Goal: Information Seeking & Learning: Learn about a topic

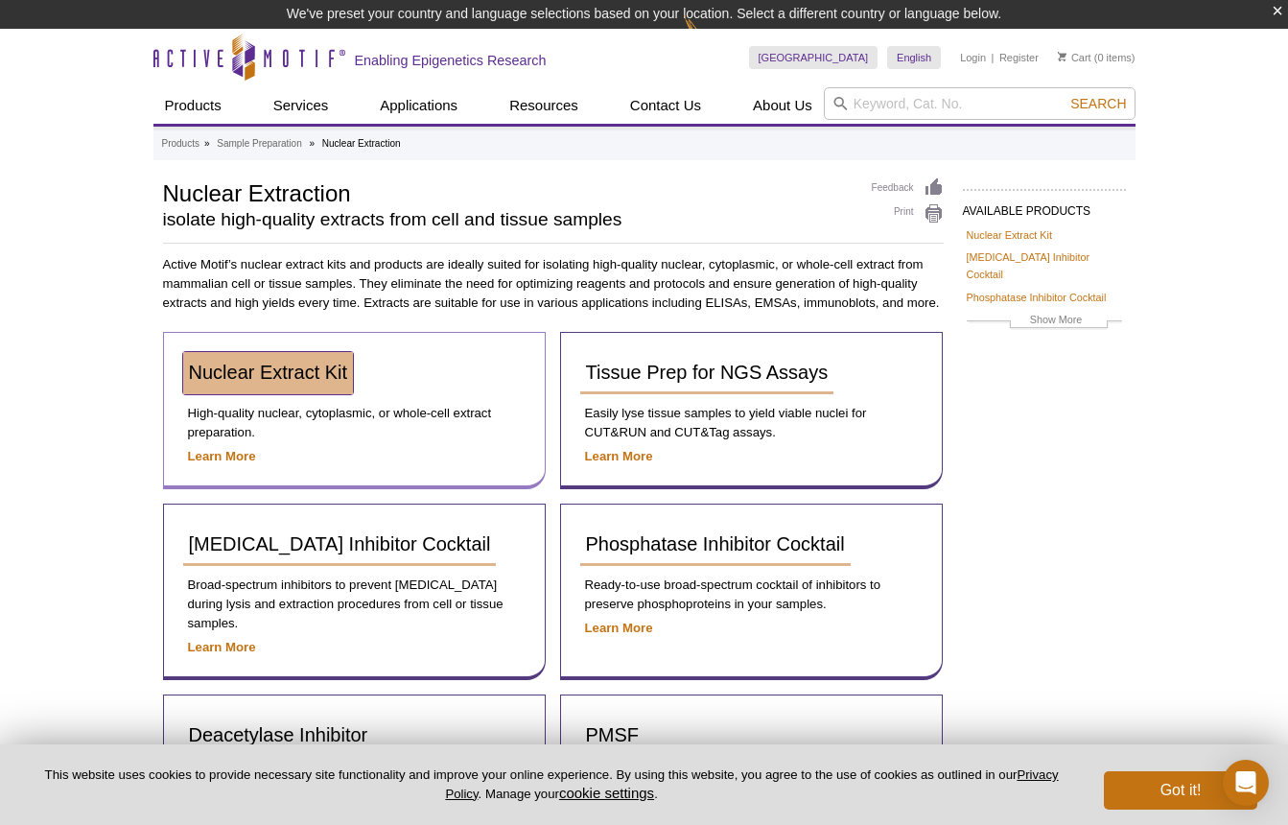
click at [250, 378] on span "Nuclear Extract Kit" at bounding box center [268, 372] width 159 height 21
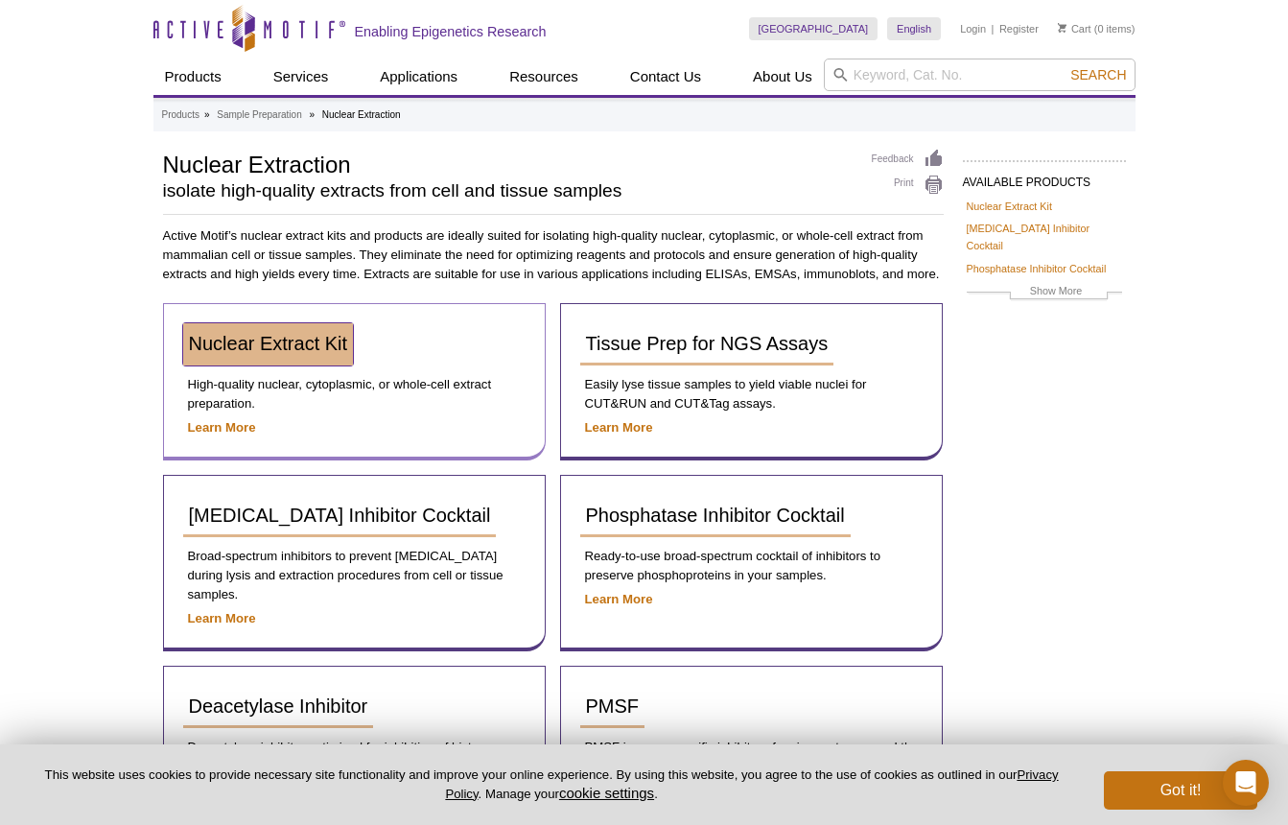
click at [274, 342] on span "Nuclear Extract Kit" at bounding box center [268, 343] width 159 height 21
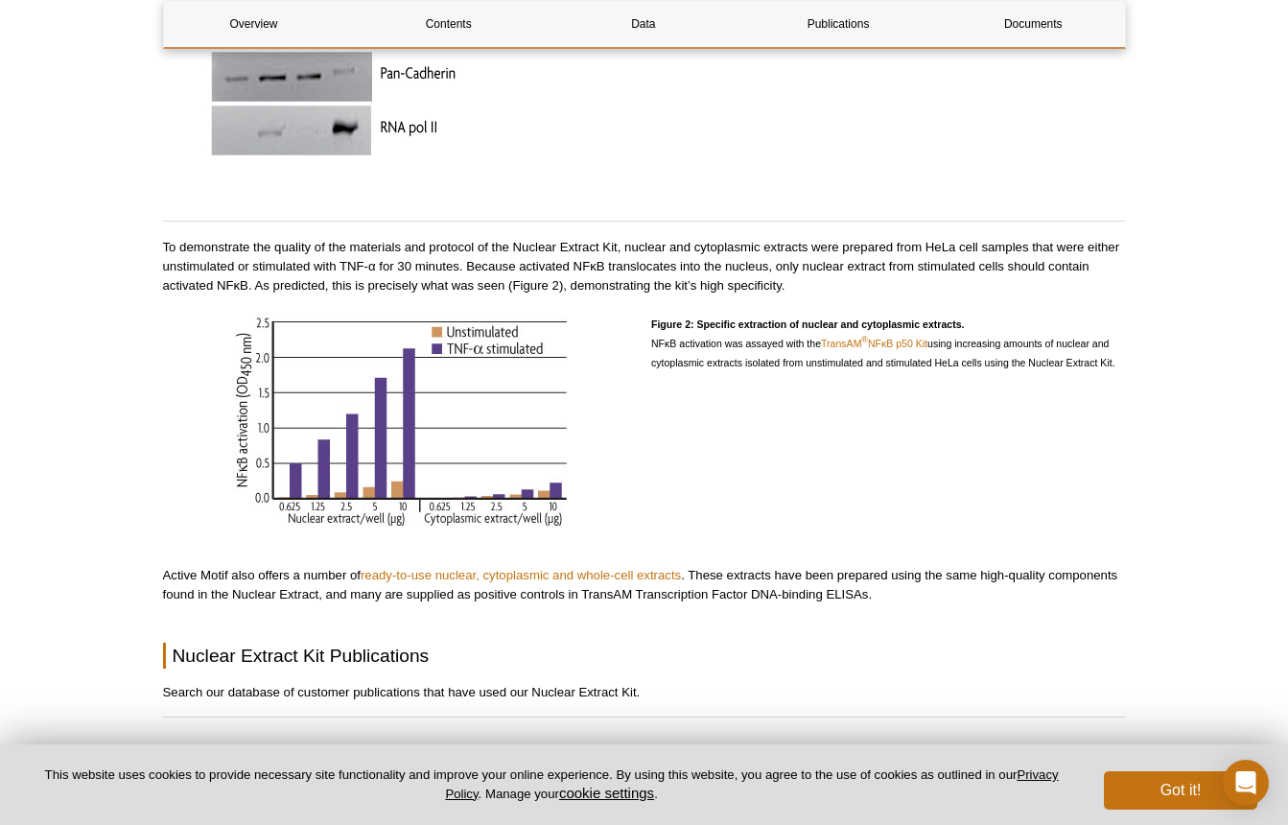
scroll to position [1927, 0]
